Goal: Task Accomplishment & Management: Manage account settings

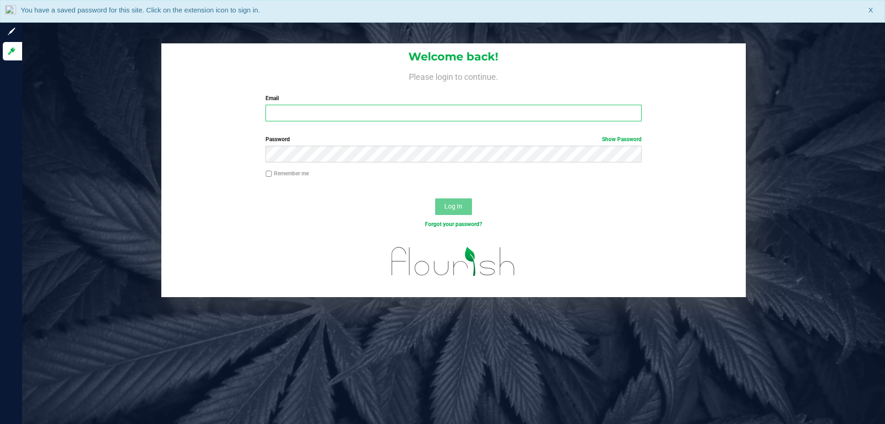
click at [287, 112] on input "Email" at bounding box center [454, 113] width 376 height 17
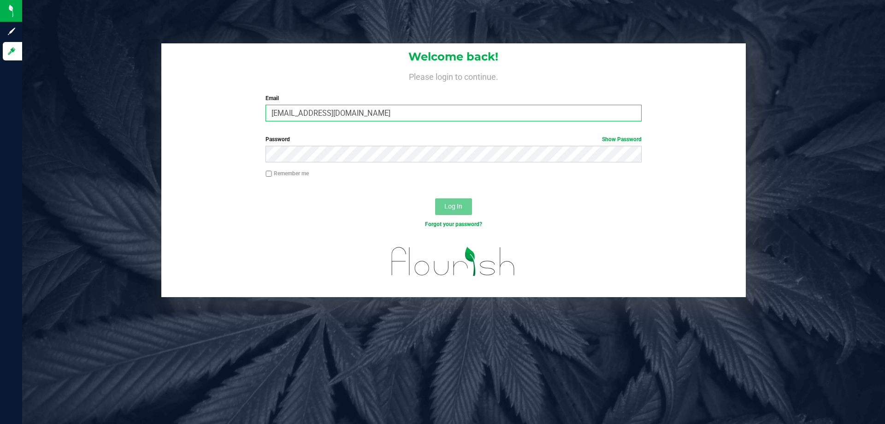
type input "[EMAIL_ADDRESS][DOMAIN_NAME]"
click at [435, 198] on button "Log In" at bounding box center [453, 206] width 37 height 17
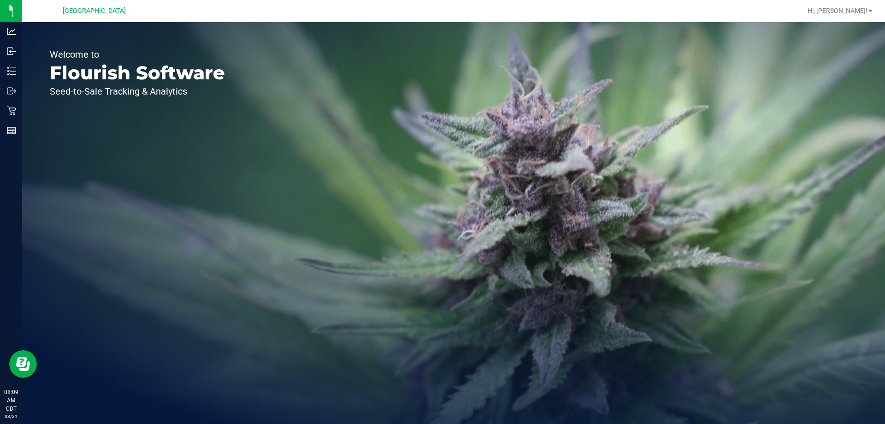
click at [850, 6] on div "Hi, [PERSON_NAME]!" at bounding box center [840, 11] width 72 height 16
click at [848, 12] on span "Hi, [PERSON_NAME]!" at bounding box center [838, 10] width 60 height 7
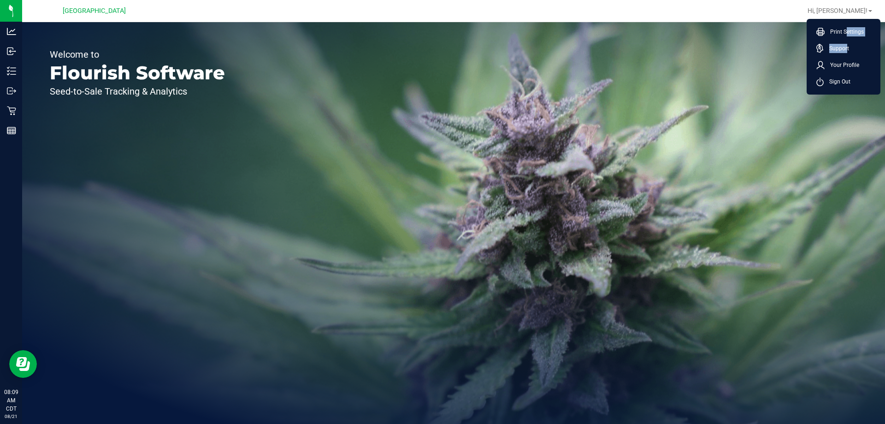
click at [845, 40] on ul "Print Settings Support Your Profile Sign Out" at bounding box center [844, 57] width 74 height 76
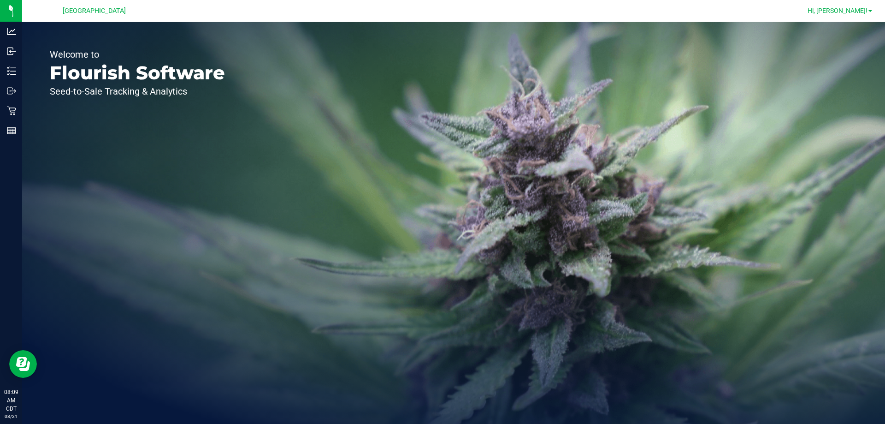
click at [847, 10] on span "Hi, [PERSON_NAME]!" at bounding box center [838, 10] width 60 height 7
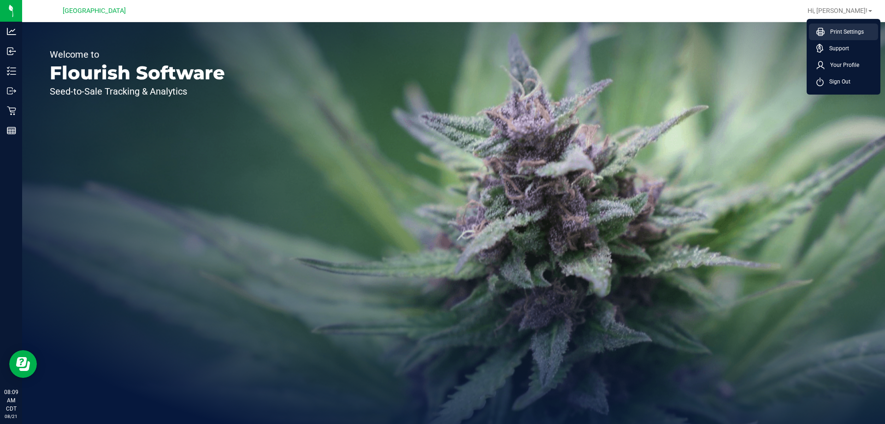
click at [829, 28] on span "Print Settings" at bounding box center [844, 31] width 39 height 9
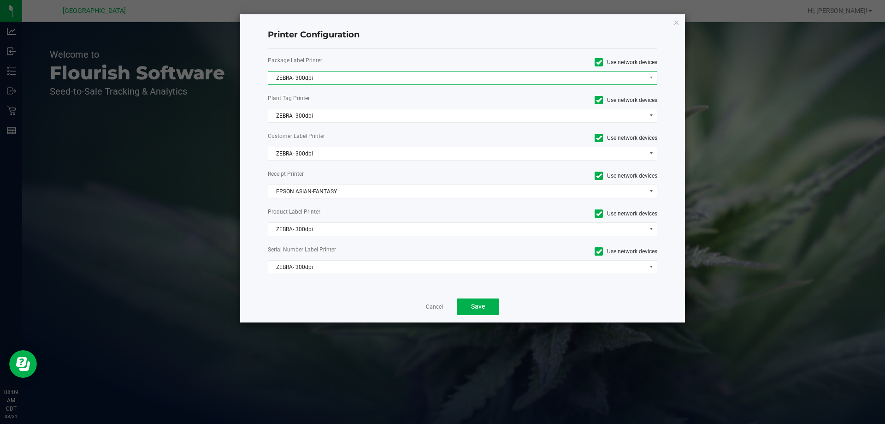
click at [351, 75] on span "ZEBRA- 300dpi" at bounding box center [457, 77] width 378 height 13
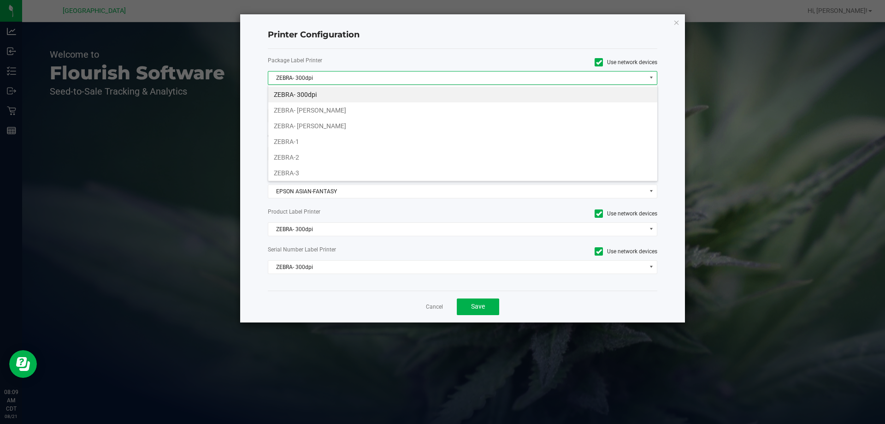
scroll to position [14, 390]
click at [295, 129] on li "ZEBRA- [PERSON_NAME]" at bounding box center [462, 126] width 389 height 16
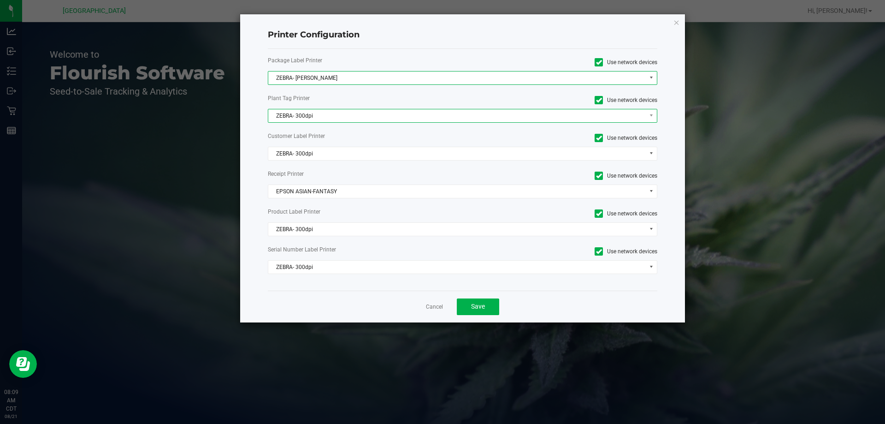
click at [276, 117] on span "ZEBRA- 300dpi" at bounding box center [457, 115] width 378 height 13
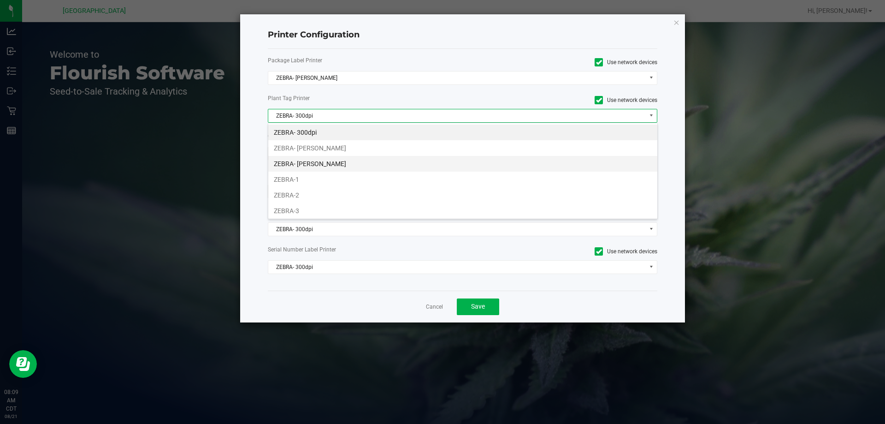
click at [297, 170] on li "ZEBRA- [PERSON_NAME]" at bounding box center [462, 164] width 389 height 16
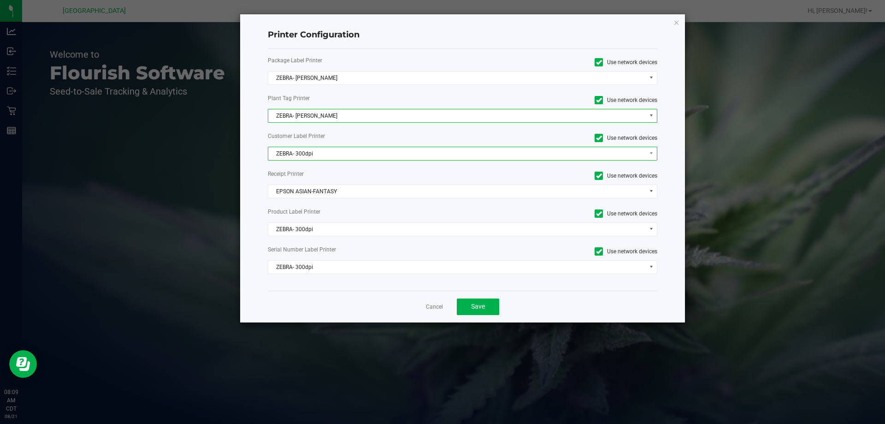
click at [280, 156] on span "ZEBRA- 300dpi" at bounding box center [457, 153] width 378 height 13
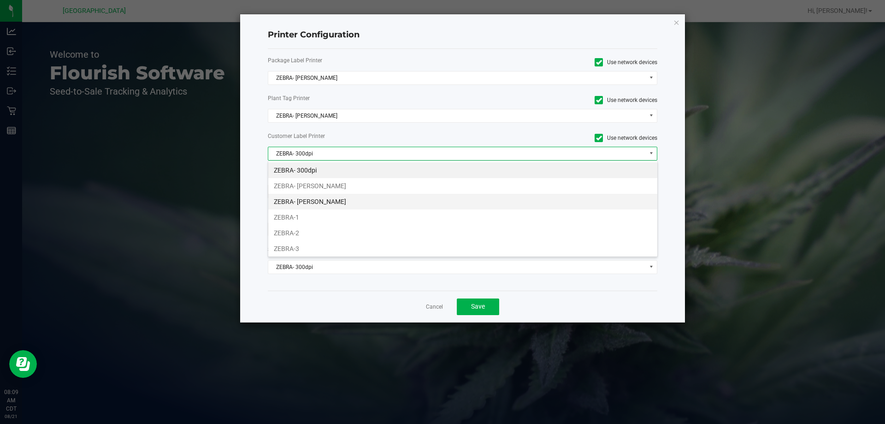
click at [286, 203] on li "ZEBRA- [PERSON_NAME]" at bounding box center [462, 202] width 389 height 16
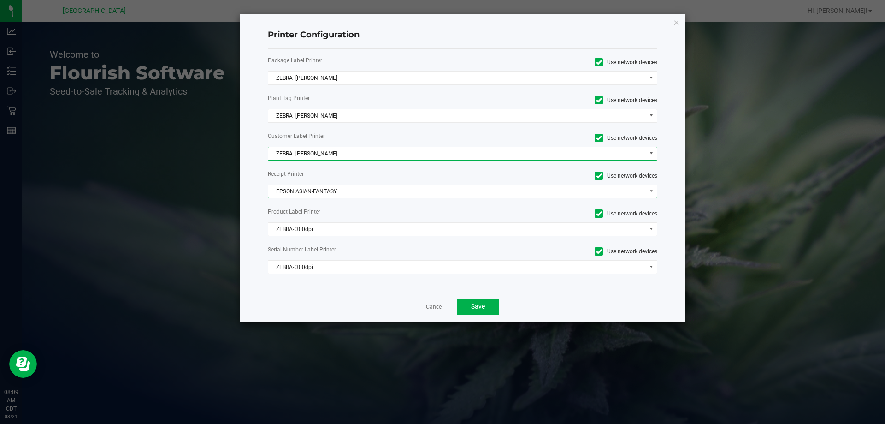
click at [280, 194] on span "EPSON ASIAN-FANTASY" at bounding box center [457, 191] width 378 height 13
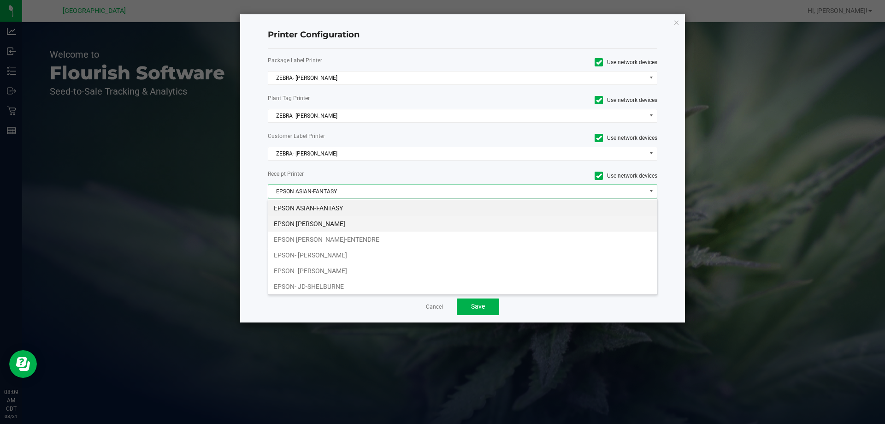
click at [289, 225] on li "EPSON [PERSON_NAME]" at bounding box center [462, 224] width 389 height 16
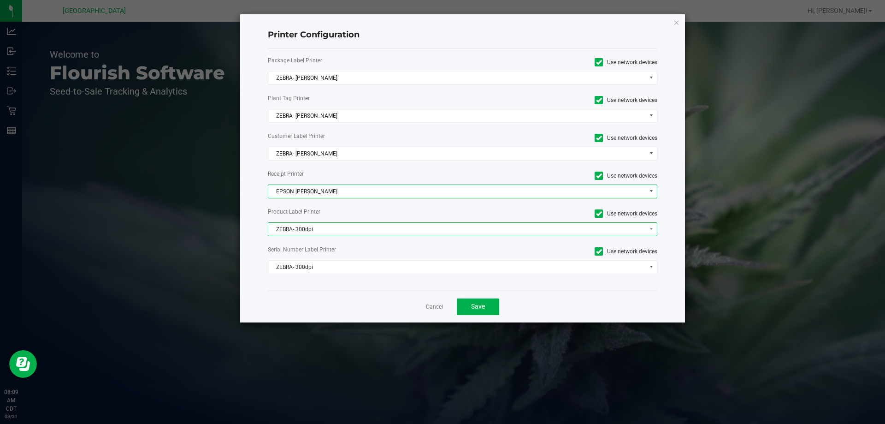
click at [280, 231] on span "ZEBRA- 300dpi" at bounding box center [457, 229] width 378 height 13
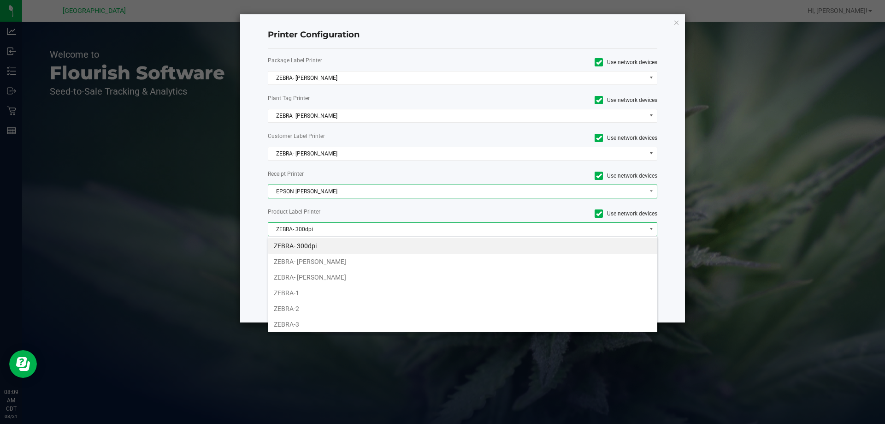
click at [284, 188] on span "EPSON [PERSON_NAME]" at bounding box center [457, 191] width 378 height 13
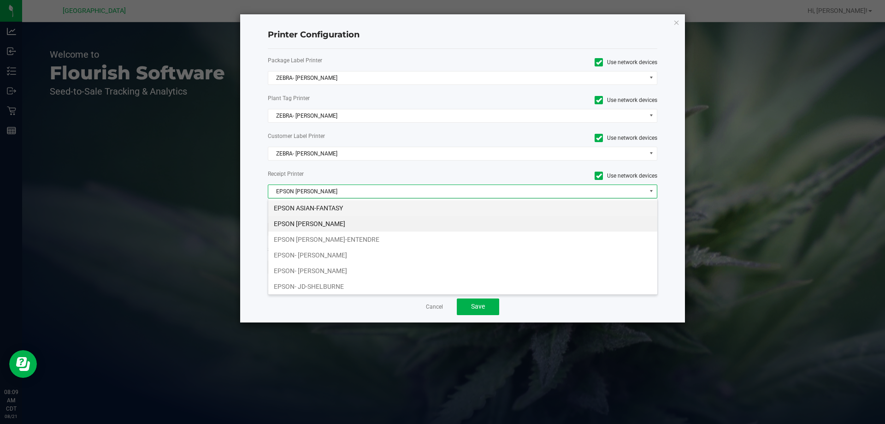
click at [277, 206] on li "EPSON ASIAN-FANTASY" at bounding box center [462, 208] width 389 height 16
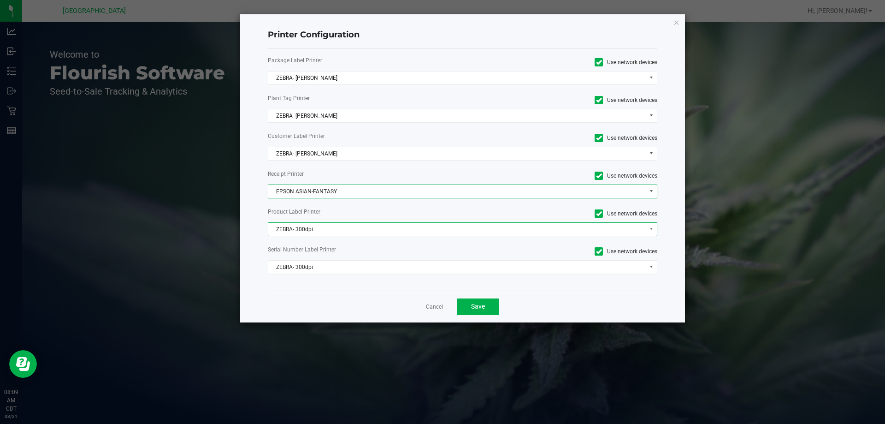
click at [281, 234] on span "ZEBRA- 300dpi" at bounding box center [457, 229] width 378 height 13
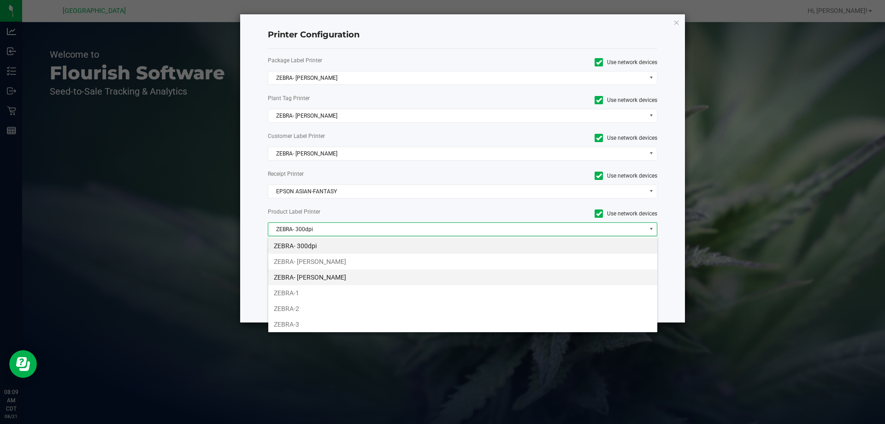
click at [284, 280] on li "ZEBRA- [PERSON_NAME]" at bounding box center [462, 277] width 389 height 16
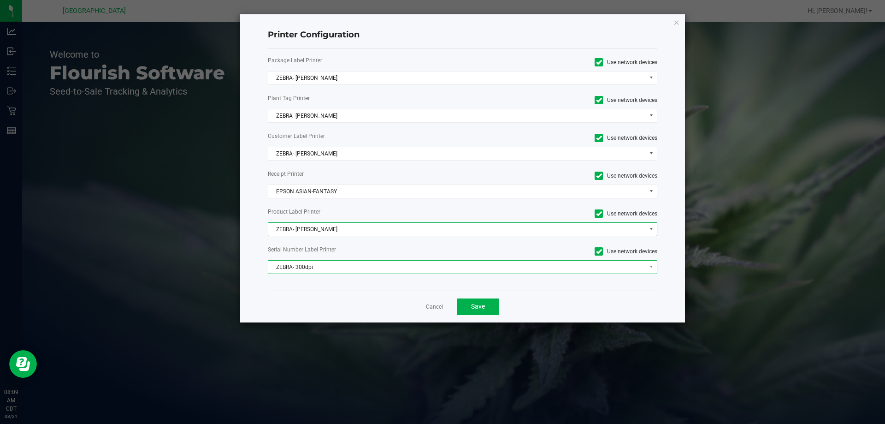
click at [276, 262] on span "ZEBRA- 300dpi" at bounding box center [457, 267] width 378 height 13
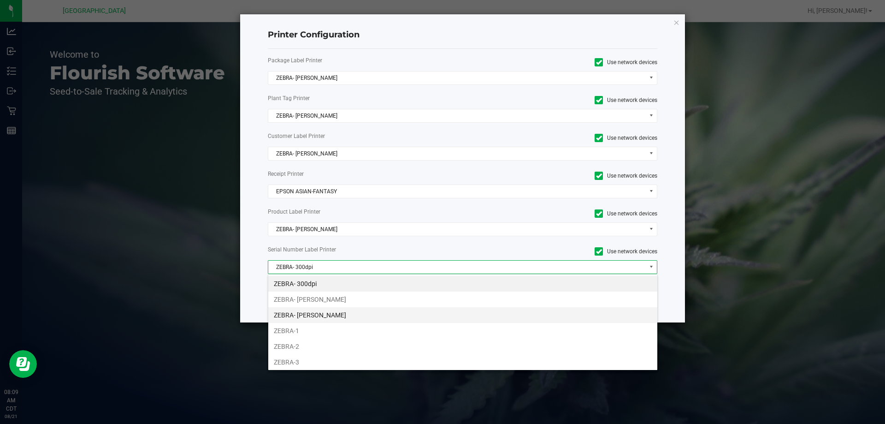
click at [302, 317] on li "ZEBRA- [PERSON_NAME]" at bounding box center [462, 315] width 389 height 16
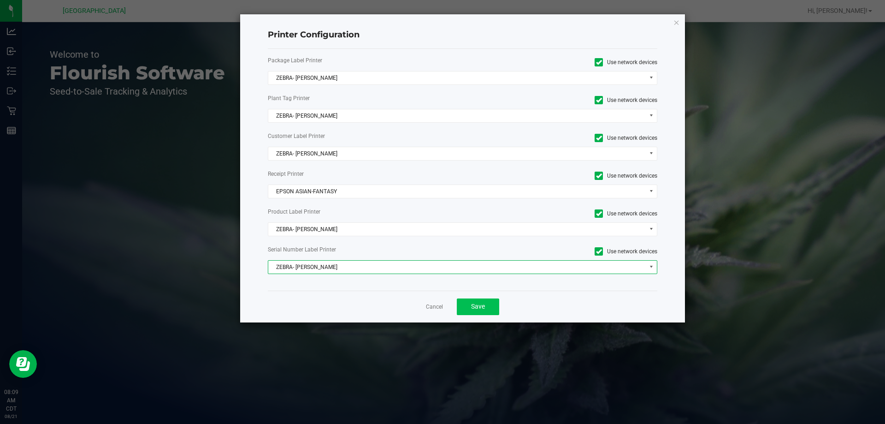
click at [478, 307] on span "Save" at bounding box center [478, 305] width 14 height 7
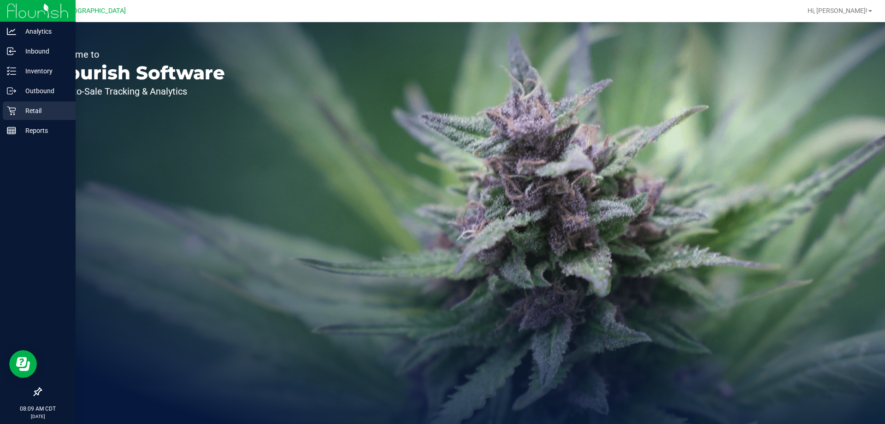
click at [11, 106] on div "Retail" at bounding box center [39, 110] width 73 height 18
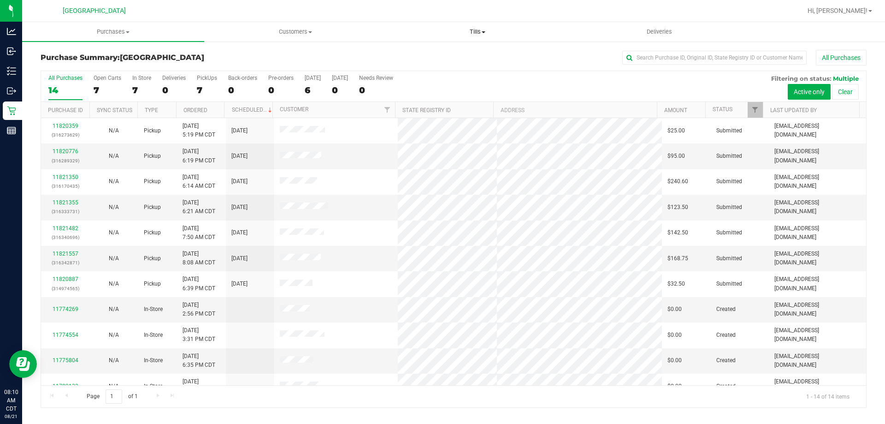
click at [484, 32] on span at bounding box center [484, 32] width 4 height 2
click at [415, 56] on span "Manage tills" at bounding box center [417, 56] width 62 height 8
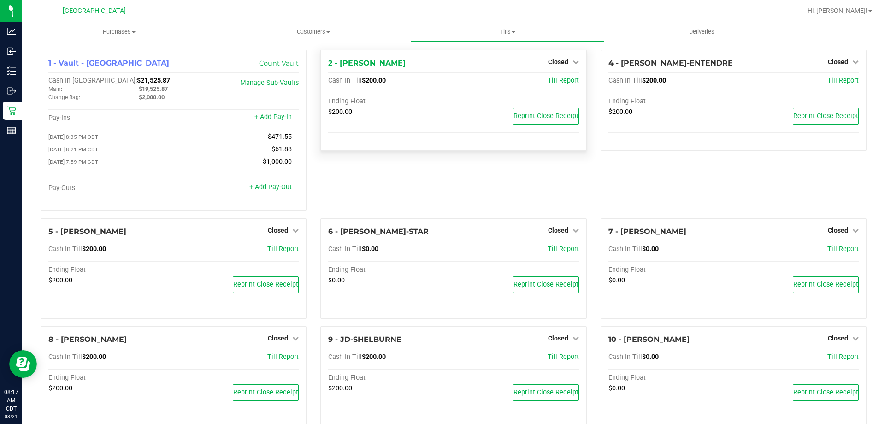
click at [556, 78] on span "Till Report" at bounding box center [563, 81] width 31 height 8
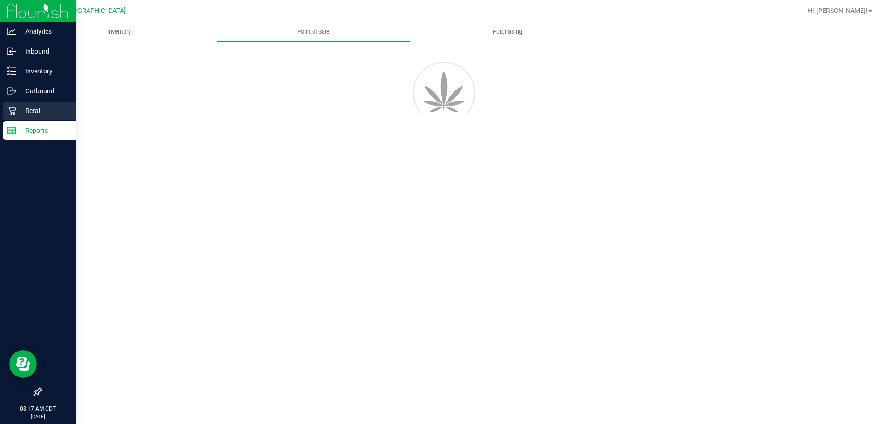
click at [12, 111] on icon at bounding box center [11, 111] width 9 height 9
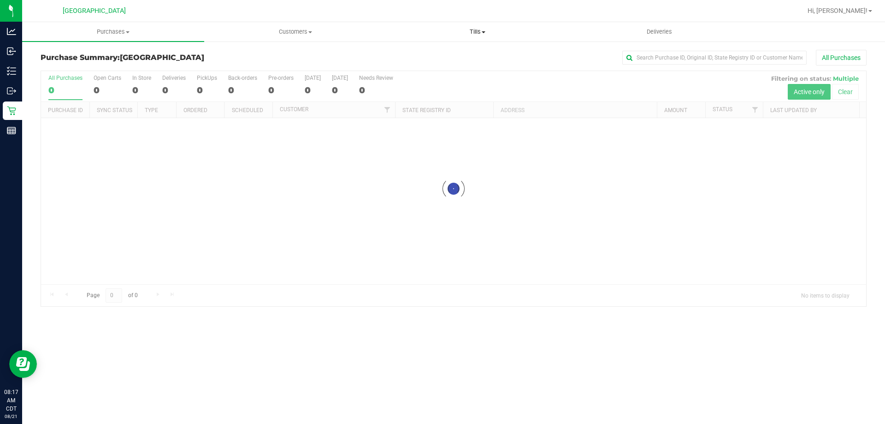
click at [476, 29] on span "Tills" at bounding box center [477, 32] width 181 height 8
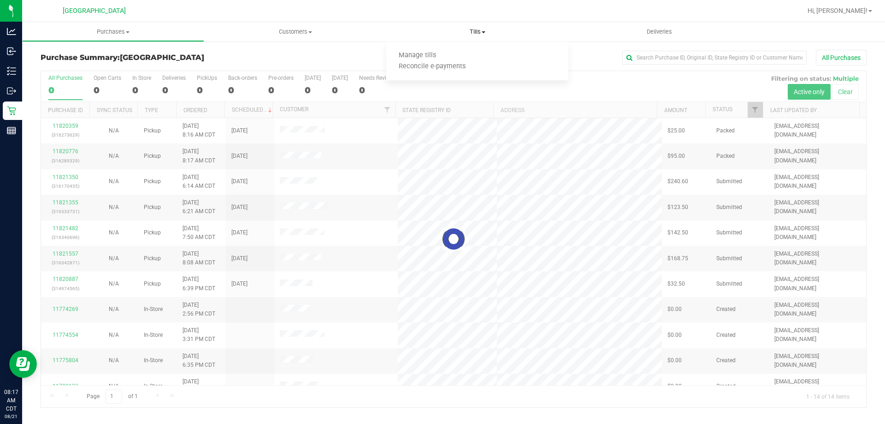
click at [411, 57] on span "Manage tills" at bounding box center [417, 56] width 62 height 8
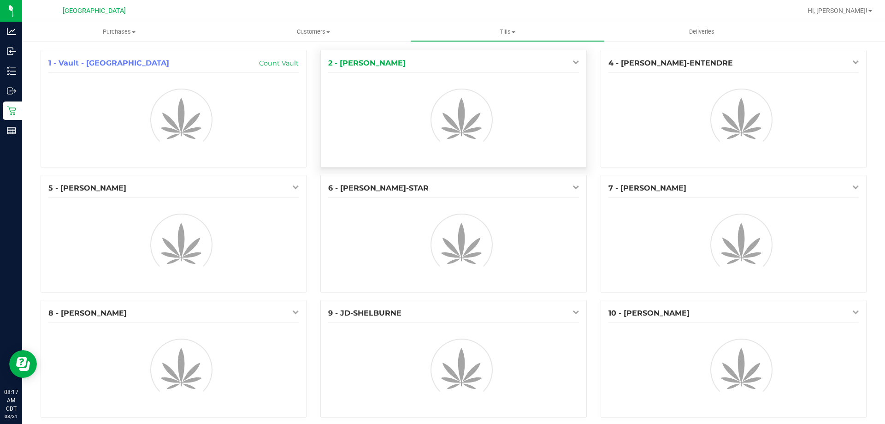
click at [573, 60] on icon at bounding box center [576, 62] width 6 height 6
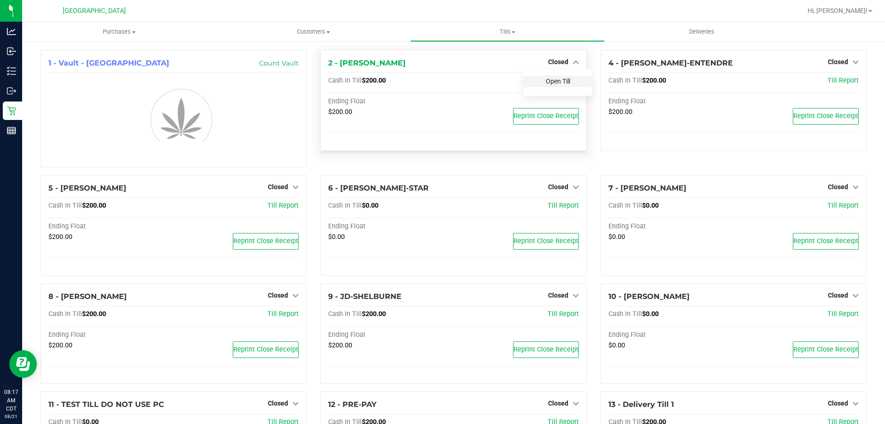
click at [553, 80] on link "Open Till" at bounding box center [558, 80] width 24 height 7
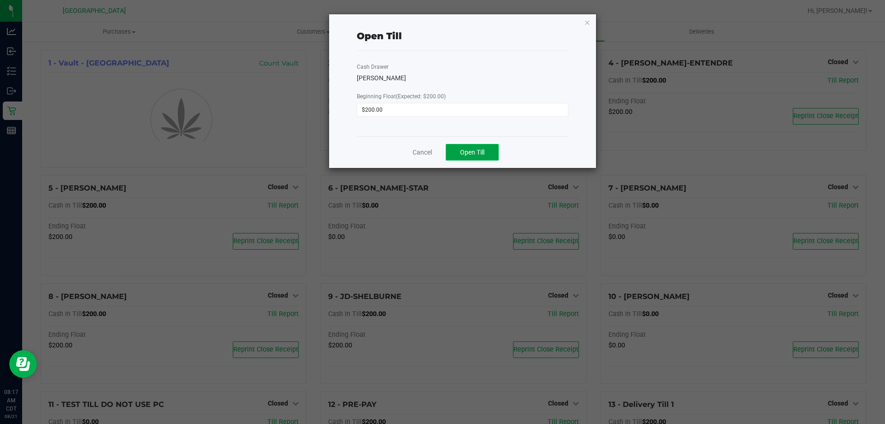
click at [476, 154] on span "Open Till" at bounding box center [472, 151] width 24 height 7
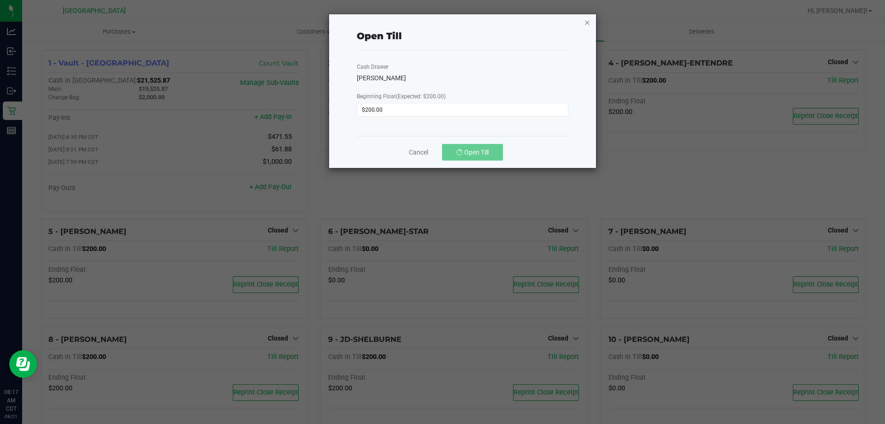
click at [588, 23] on icon "button" at bounding box center [587, 22] width 6 height 11
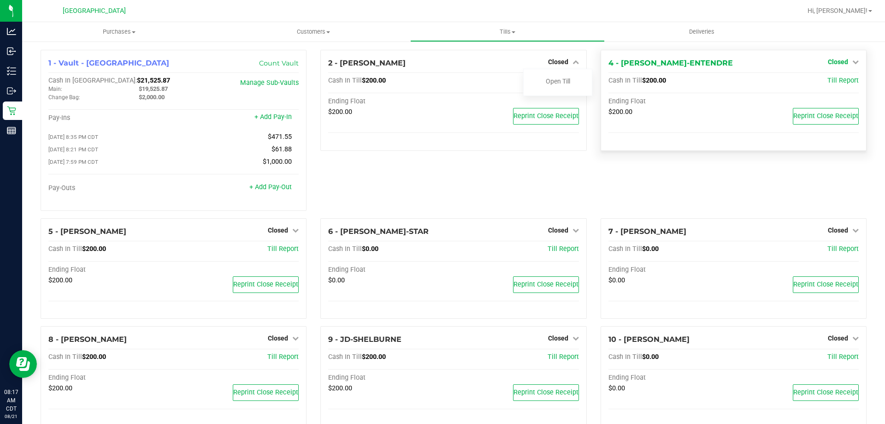
click at [838, 59] on span "Closed" at bounding box center [838, 61] width 20 height 7
click at [838, 80] on link "Open Till" at bounding box center [838, 80] width 24 height 7
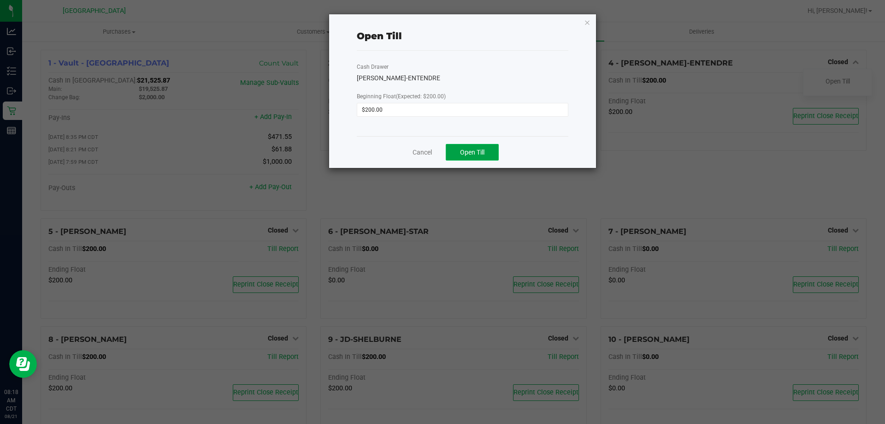
click at [475, 150] on span "Open Till" at bounding box center [472, 151] width 24 height 7
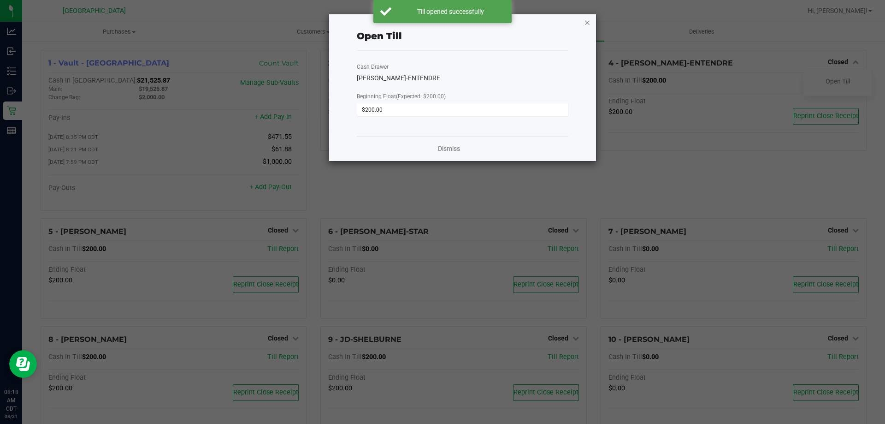
click at [587, 22] on icon "button" at bounding box center [587, 22] width 6 height 11
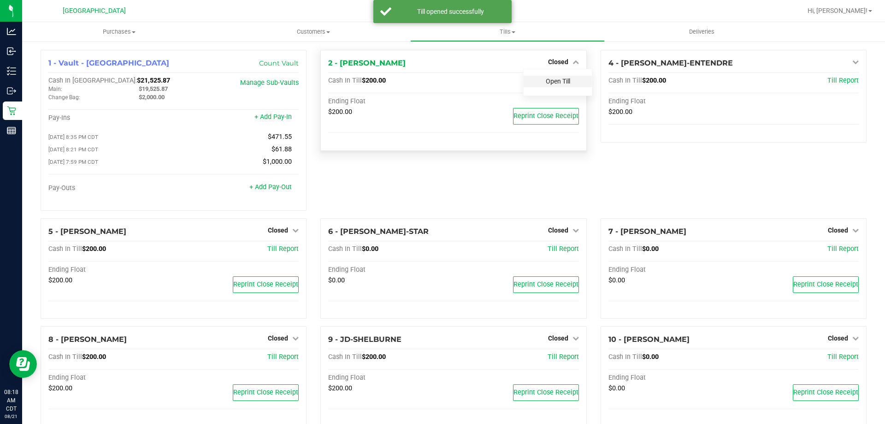
click at [552, 82] on link "Open Till" at bounding box center [558, 80] width 24 height 7
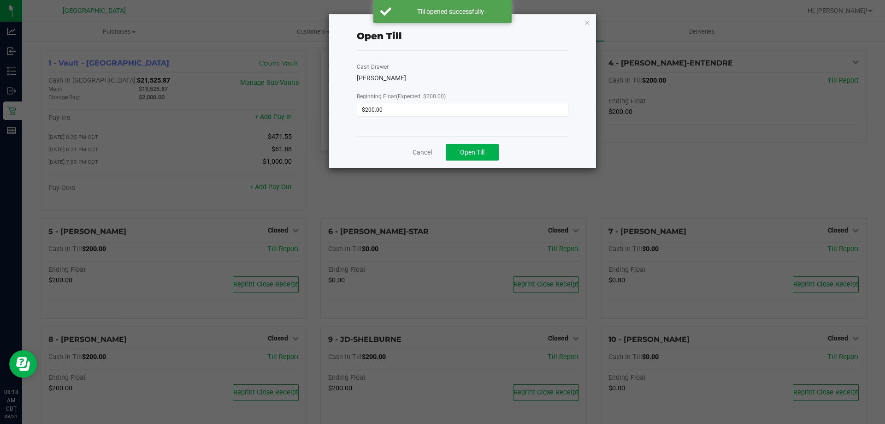
click at [474, 153] on span "Open Till" at bounding box center [472, 151] width 24 height 7
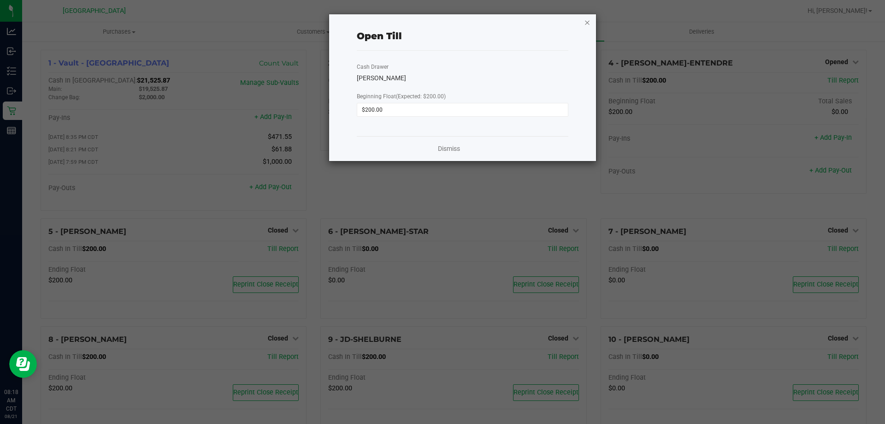
click at [589, 26] on icon "button" at bounding box center [587, 22] width 6 height 11
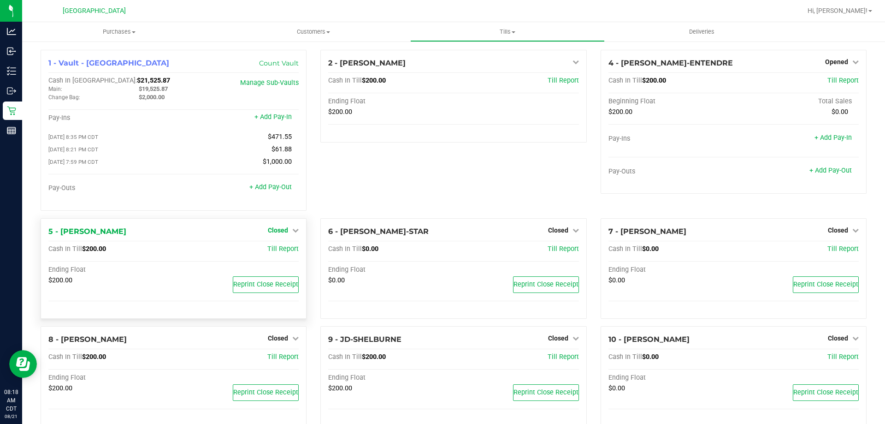
click at [286, 233] on link "Closed" at bounding box center [283, 229] width 31 height 7
click at [287, 250] on link "Open Till" at bounding box center [278, 248] width 24 height 7
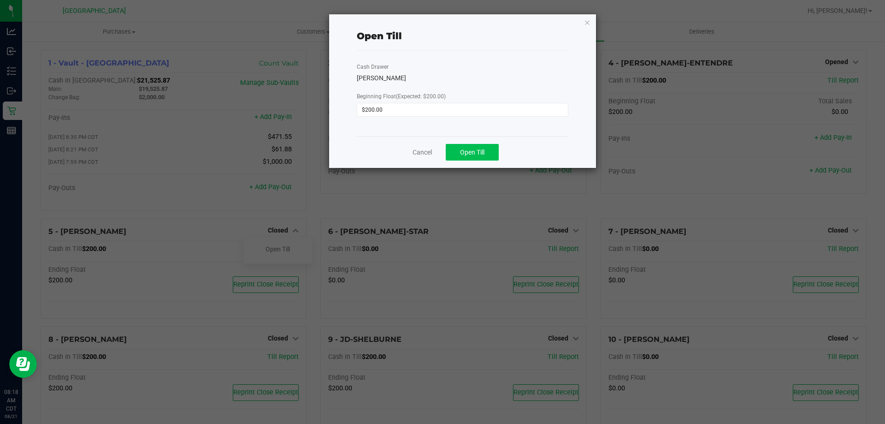
click at [480, 155] on span "Open Till" at bounding box center [472, 151] width 24 height 7
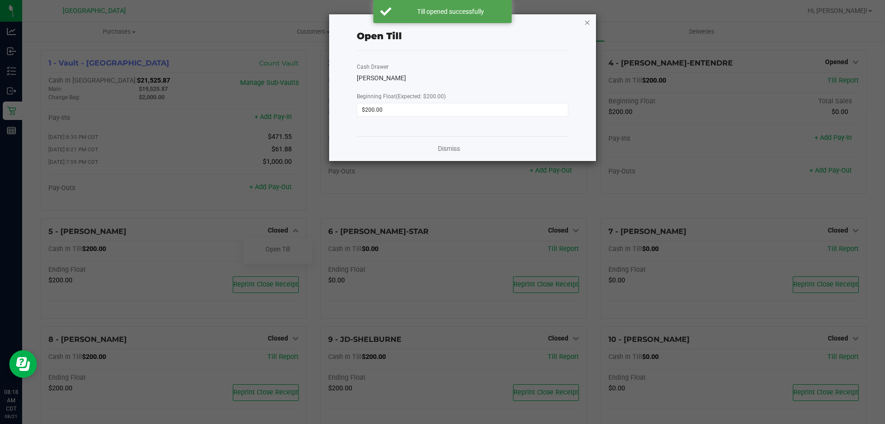
click at [587, 22] on icon "button" at bounding box center [587, 22] width 6 height 11
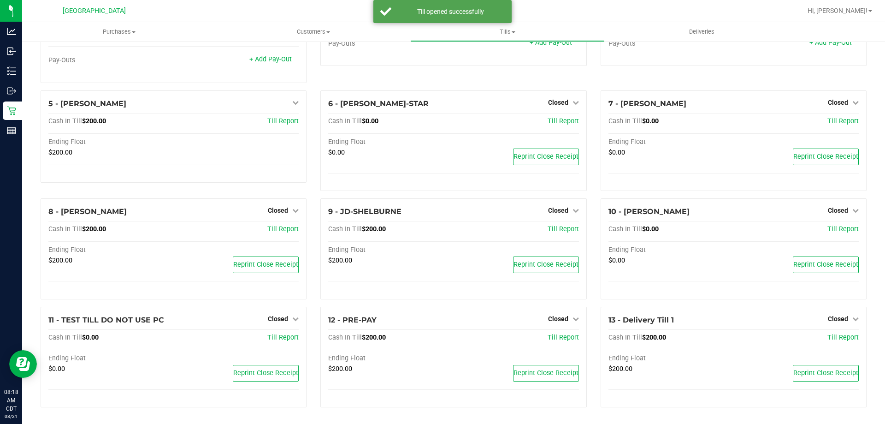
scroll to position [130, 0]
click at [293, 210] on icon at bounding box center [295, 210] width 6 height 6
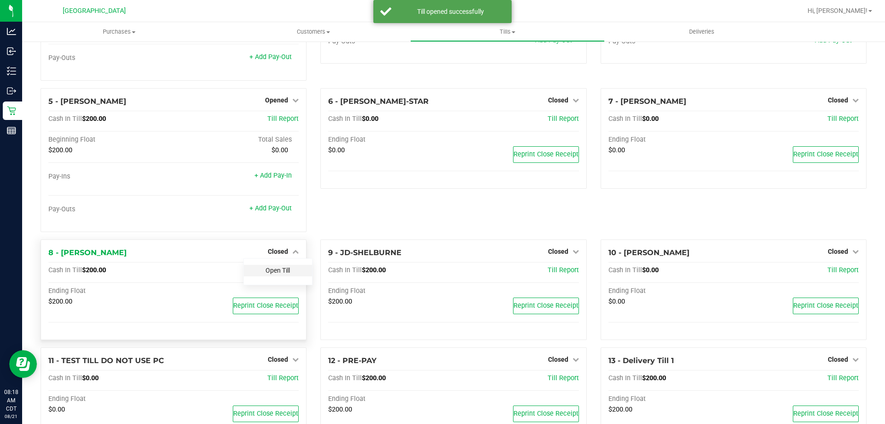
click at [280, 273] on link "Open Till" at bounding box center [278, 270] width 24 height 7
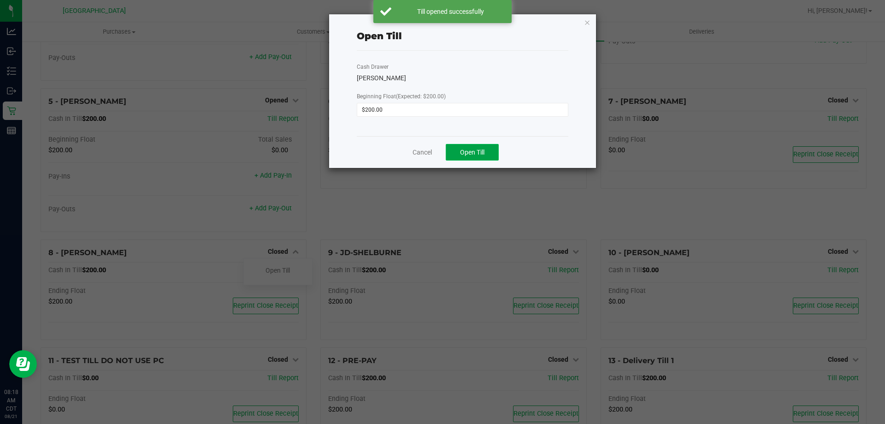
click at [486, 154] on button "Open Till" at bounding box center [472, 152] width 53 height 17
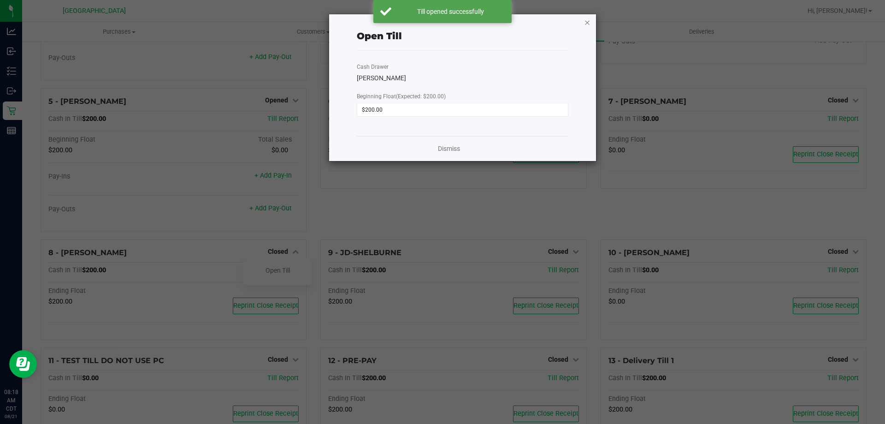
click at [587, 21] on icon "button" at bounding box center [587, 22] width 6 height 11
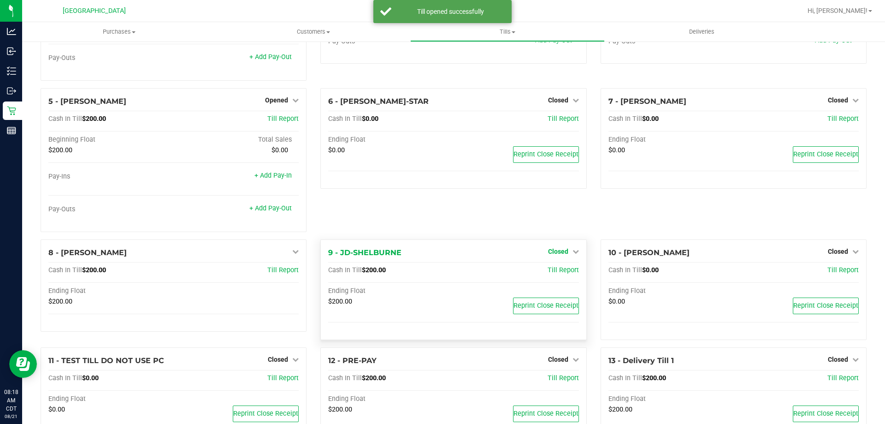
click at [567, 255] on link "Closed" at bounding box center [563, 251] width 31 height 7
click at [552, 272] on link "Open Till" at bounding box center [558, 270] width 24 height 7
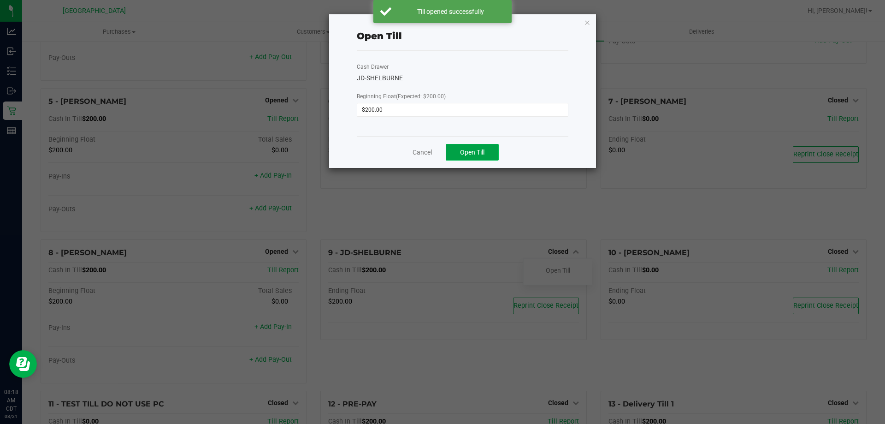
click at [472, 151] on span "Open Till" at bounding box center [472, 151] width 24 height 7
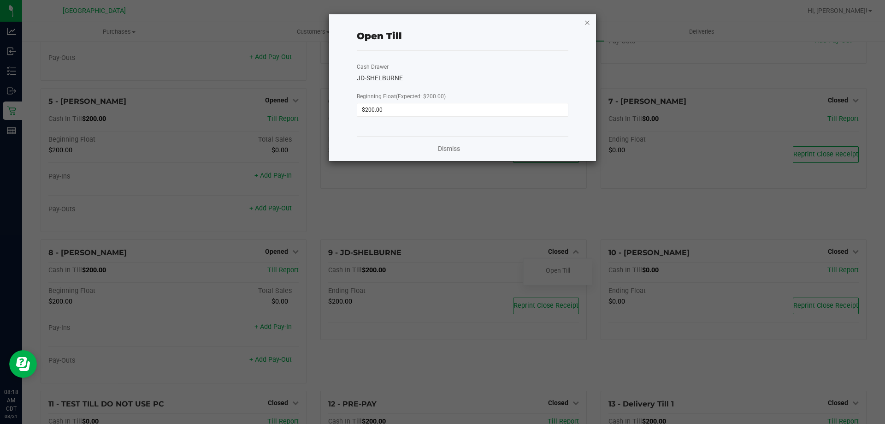
click at [587, 24] on icon "button" at bounding box center [587, 22] width 6 height 11
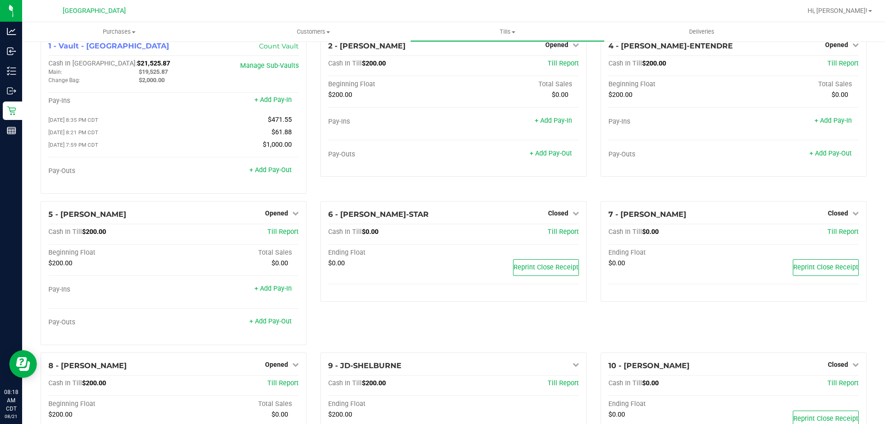
scroll to position [14, 0]
